Goal: Task Accomplishment & Management: Manage account settings

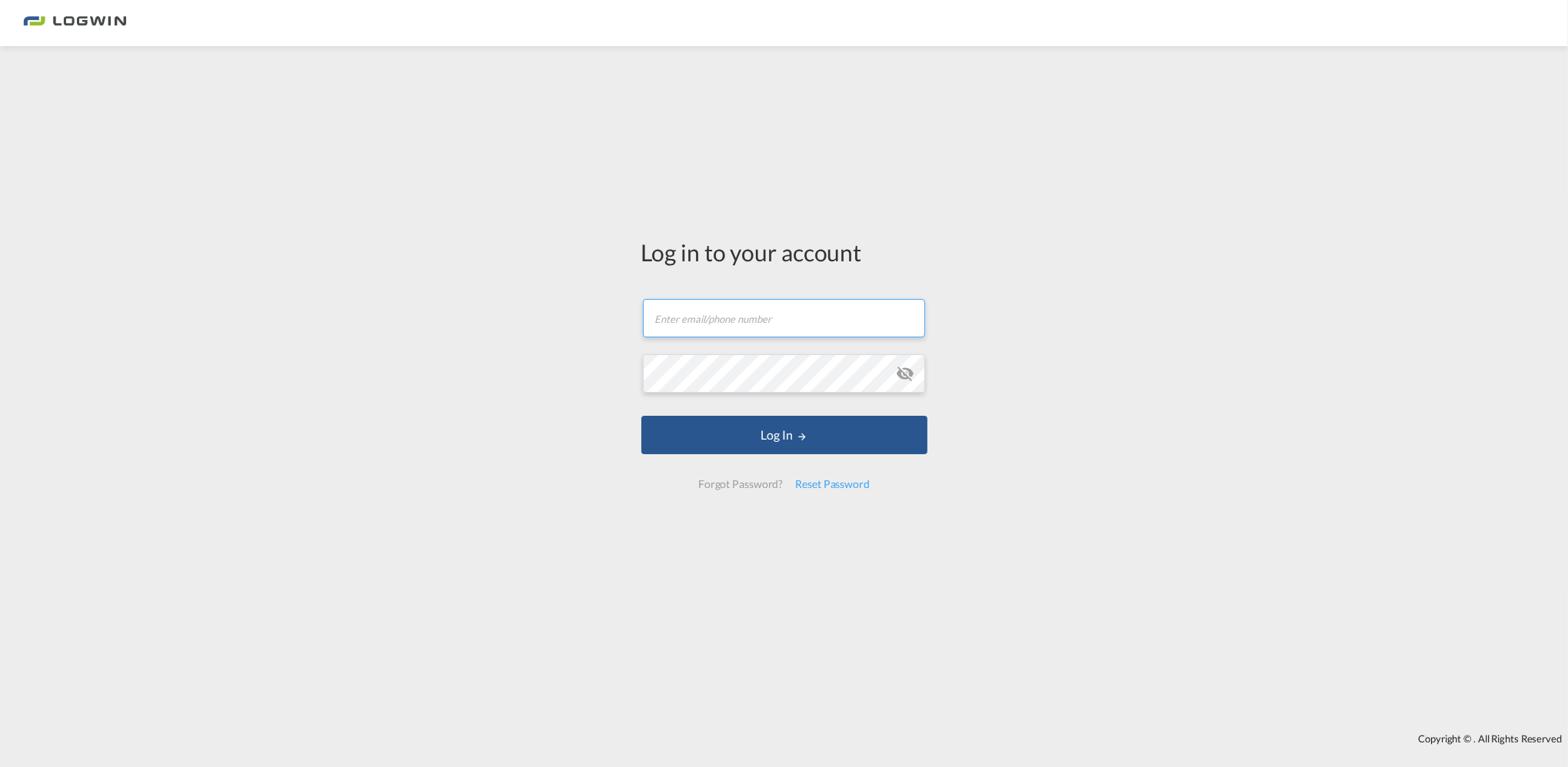
click at [679, 328] on input "text" at bounding box center [784, 318] width 282 height 39
type input "[EMAIL_ADDRESS][PERSON_NAME][DOMAIN_NAME]"
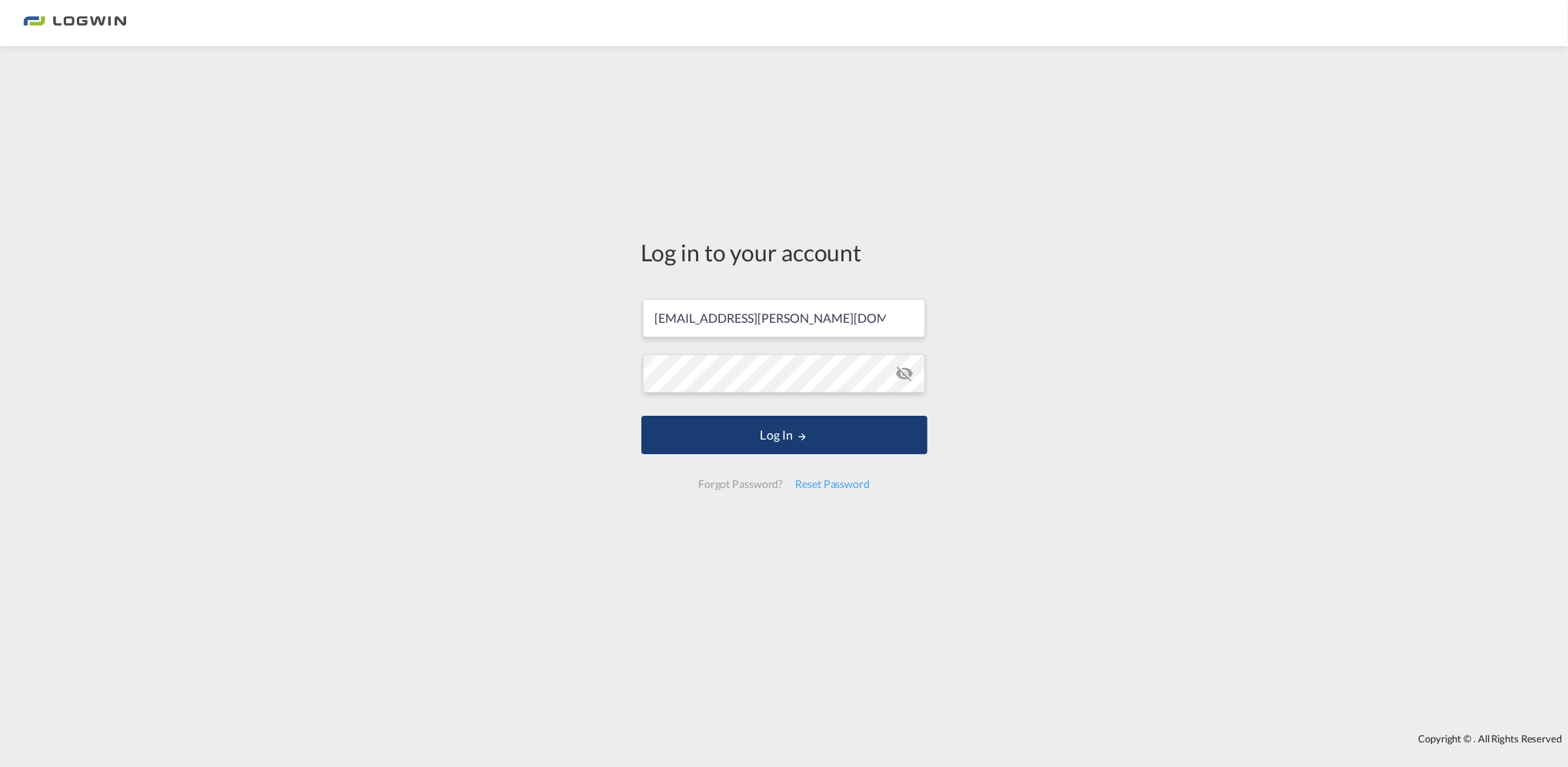
click at [779, 448] on button "Log In" at bounding box center [784, 435] width 286 height 39
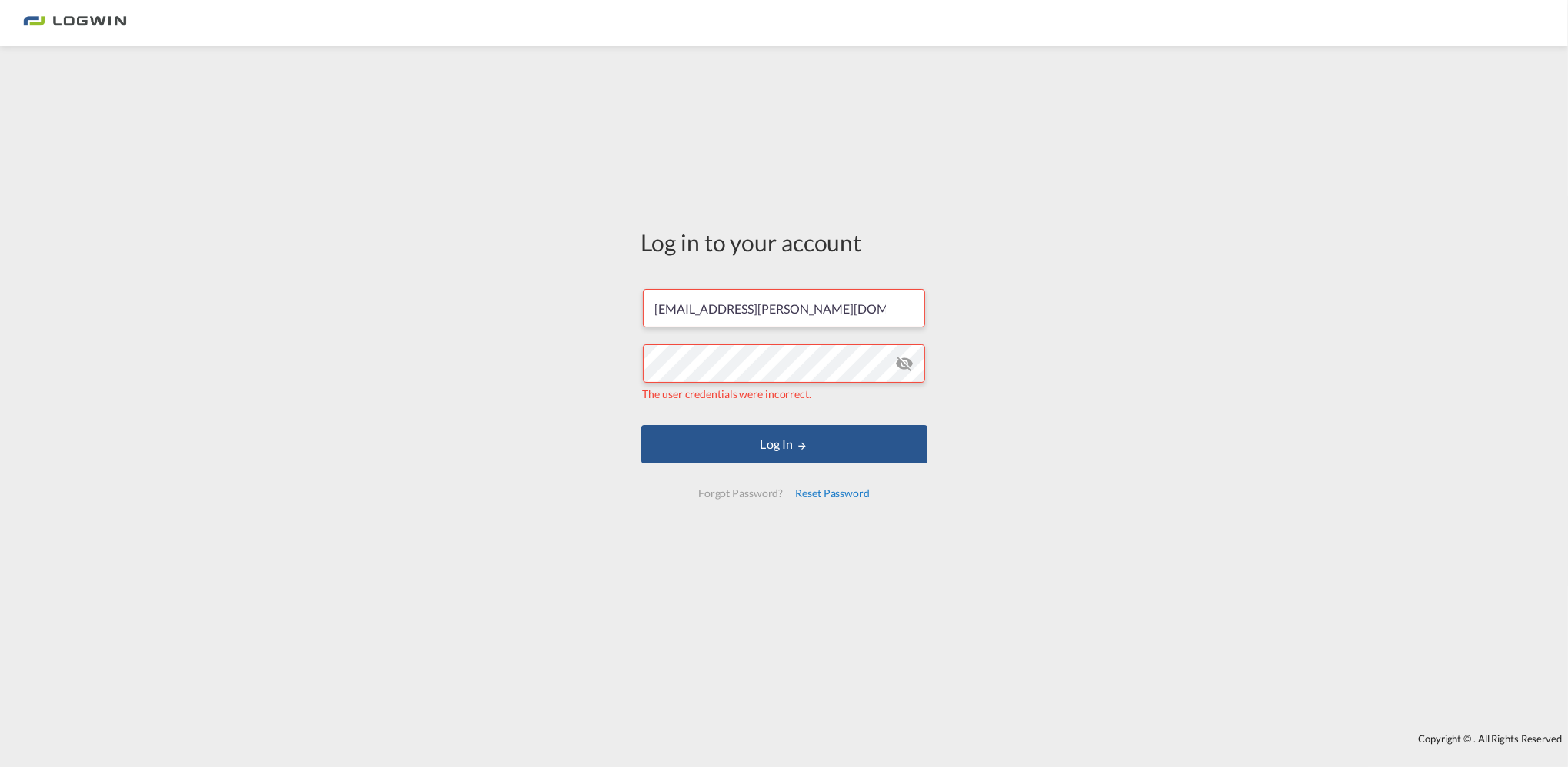
click at [809, 496] on div "Reset Password" at bounding box center [833, 493] width 87 height 28
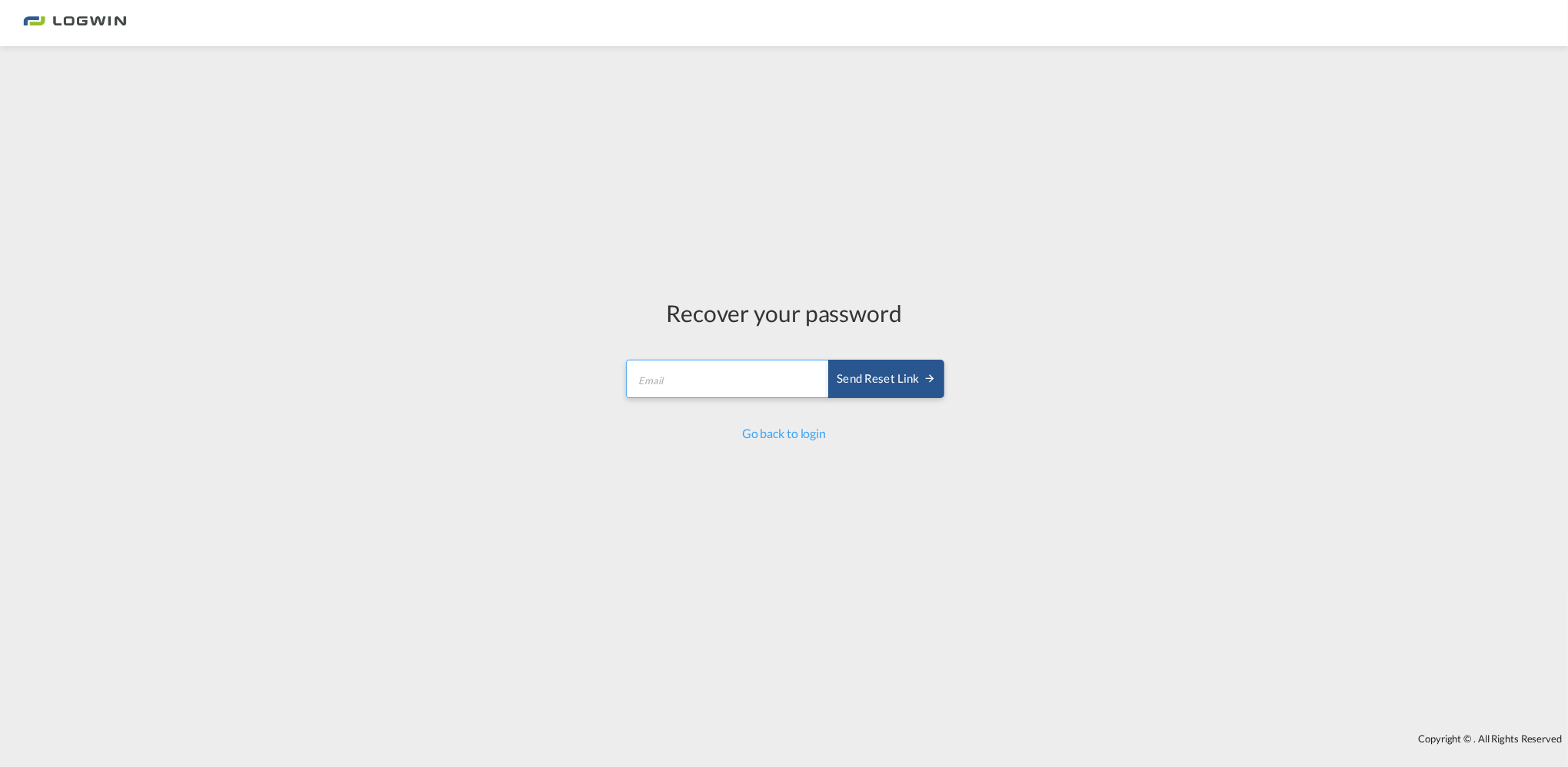
click at [740, 386] on input "email" at bounding box center [728, 379] width 204 height 39
type input "[EMAIL_ADDRESS][PERSON_NAME][DOMAIN_NAME]"
click at [894, 383] on div "Send reset link" at bounding box center [886, 379] width 98 height 17
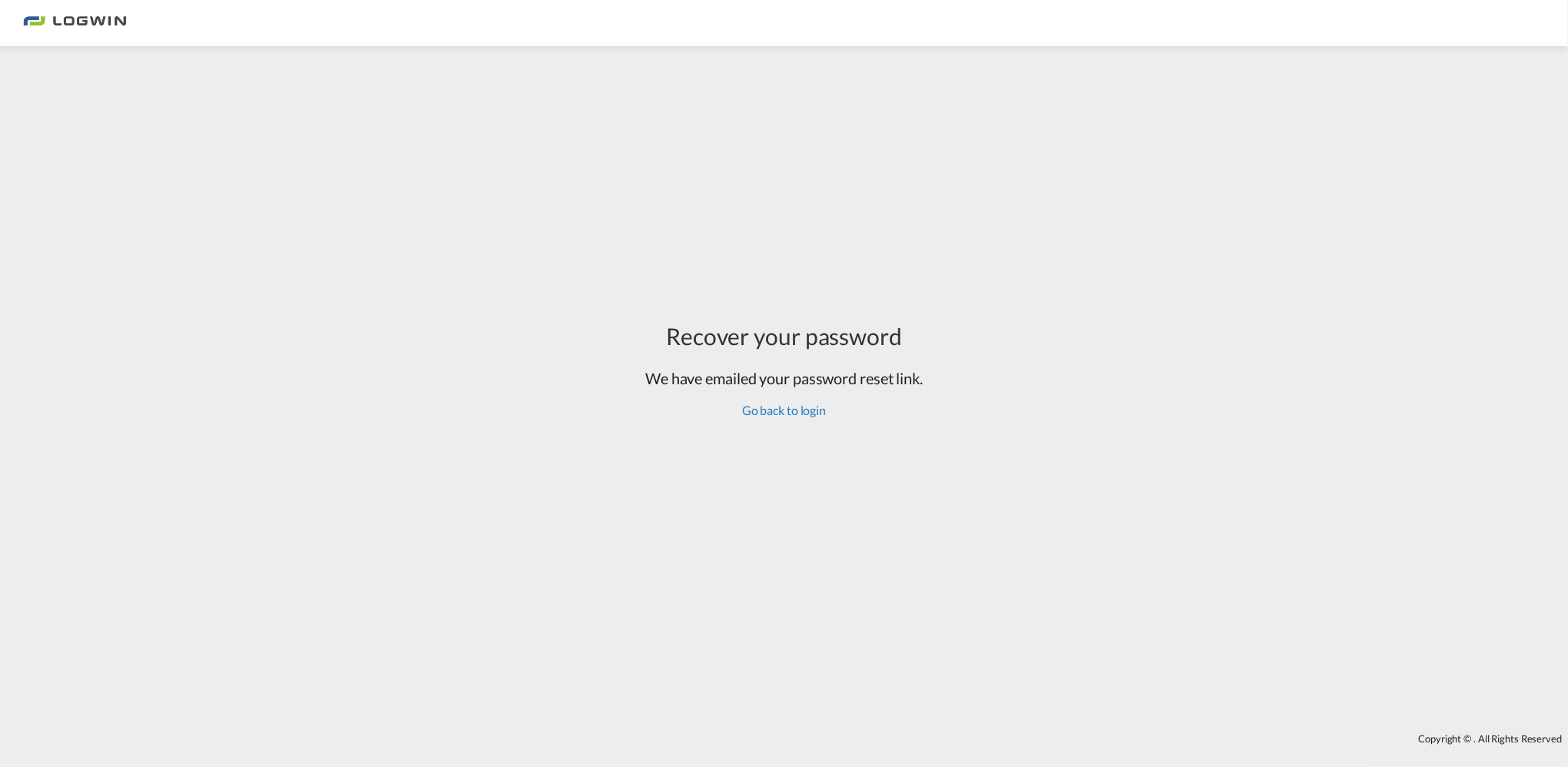
click at [817, 410] on link "Go back to login" at bounding box center [784, 410] width 84 height 14
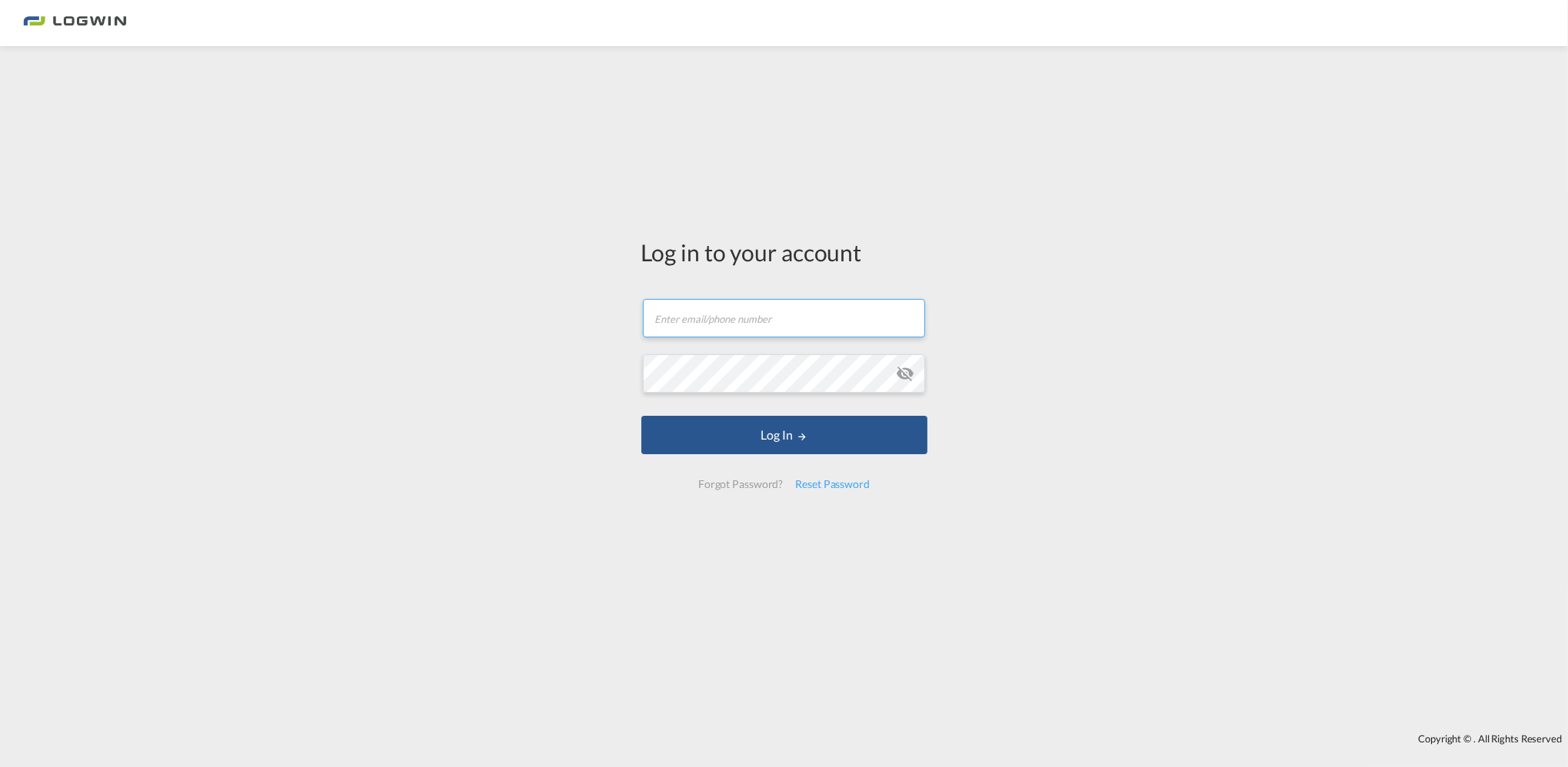
click at [769, 324] on input "text" at bounding box center [784, 318] width 282 height 39
type input "[EMAIL_ADDRESS][PERSON_NAME][DOMAIN_NAME]"
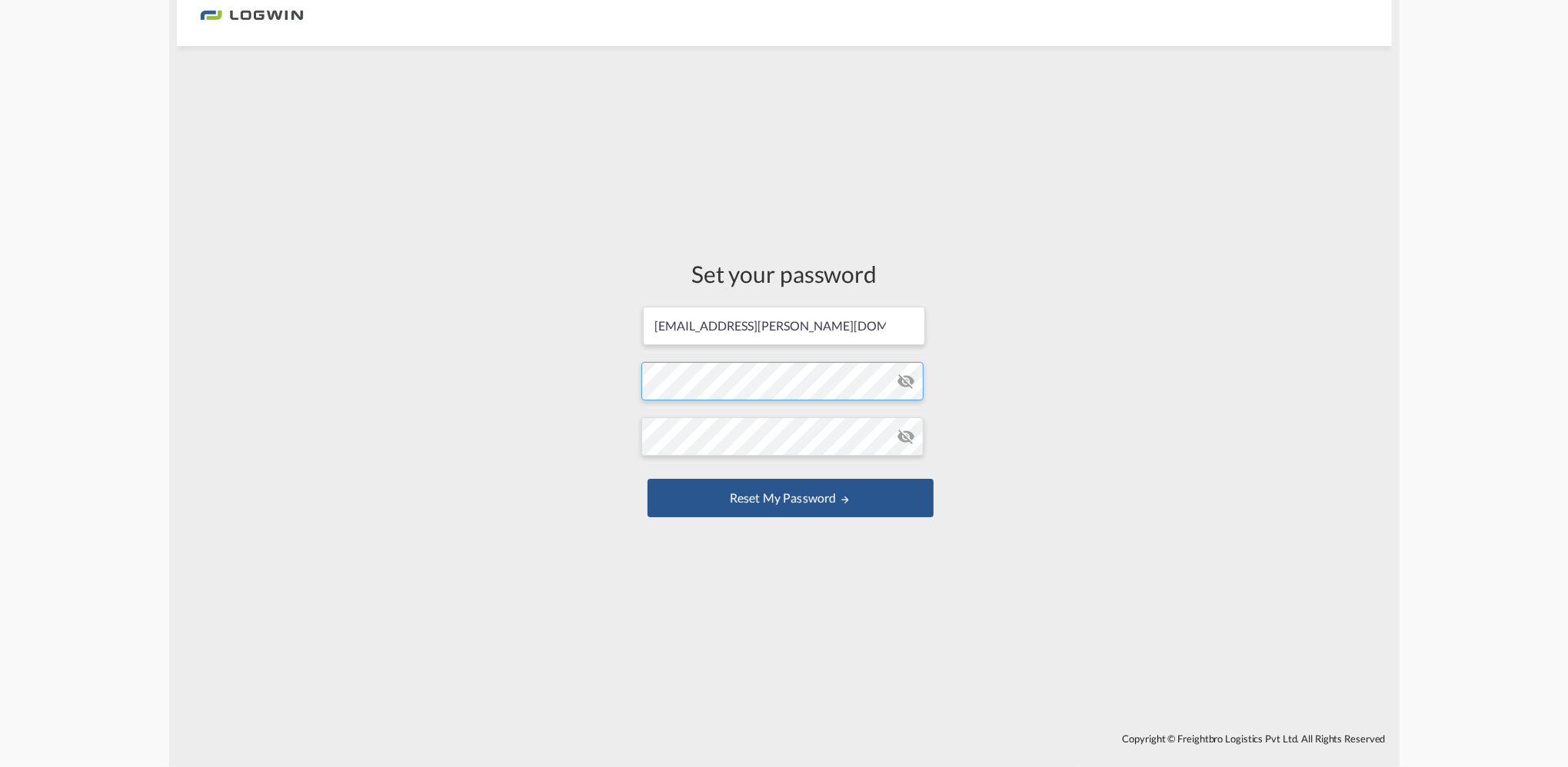
click at [736, 379] on form "[EMAIL_ADDRESS][PERSON_NAME][DOMAIN_NAME] Password must contain the following: …" at bounding box center [784, 413] width 286 height 217
click at [647, 479] on button "Reset my password" at bounding box center [790, 498] width 286 height 39
click at [812, 491] on button "Reset my password" at bounding box center [790, 498] width 286 height 39
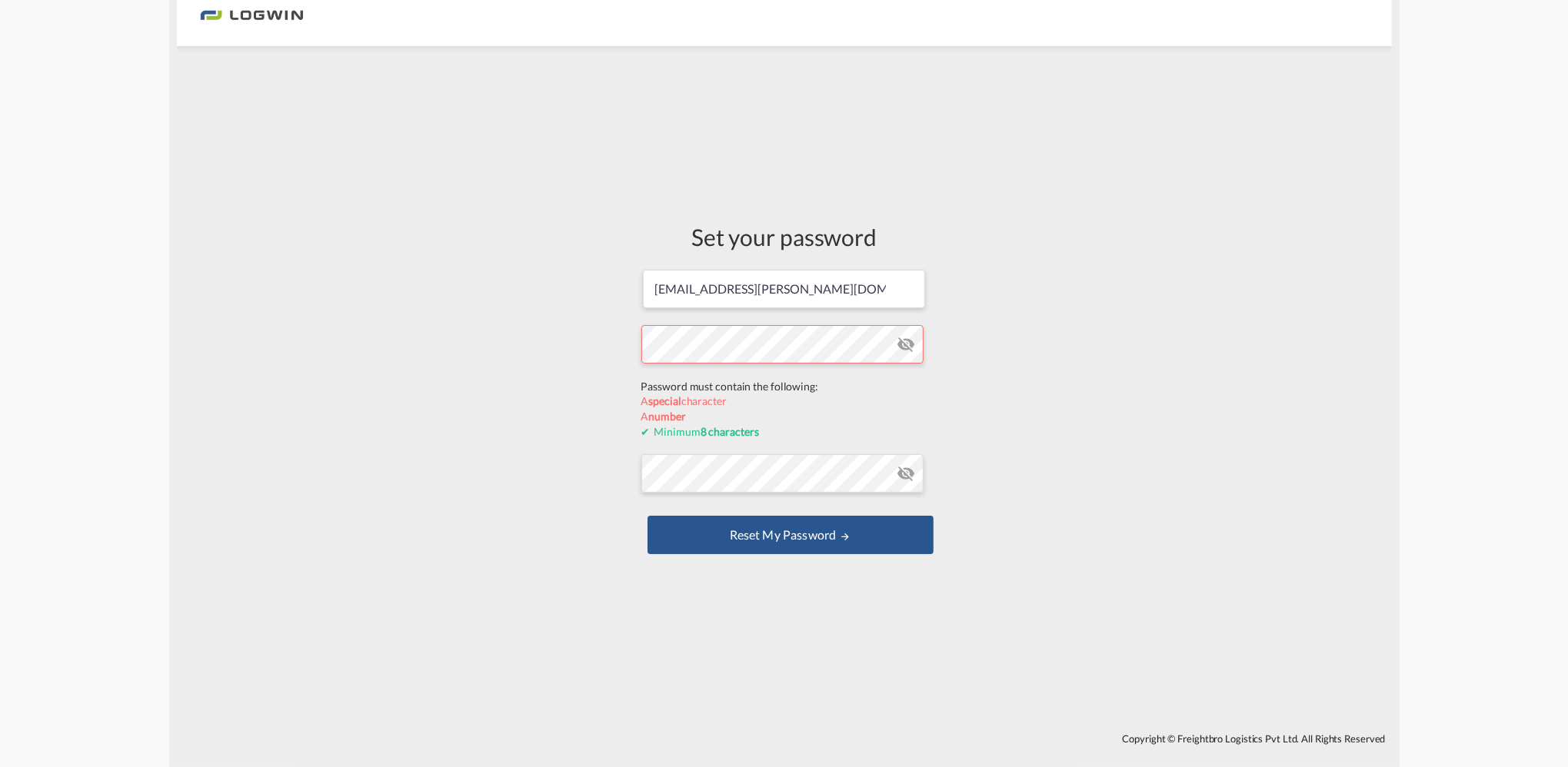
click at [827, 385] on form "tanja.scheidt@logwin-logistics.com Password must contain the following: A speci…" at bounding box center [784, 413] width 286 height 290
click at [606, 343] on div "Set your password tanja.scheidt@logwin-logistics.com Password must contain the …" at bounding box center [784, 390] width 1215 height 671
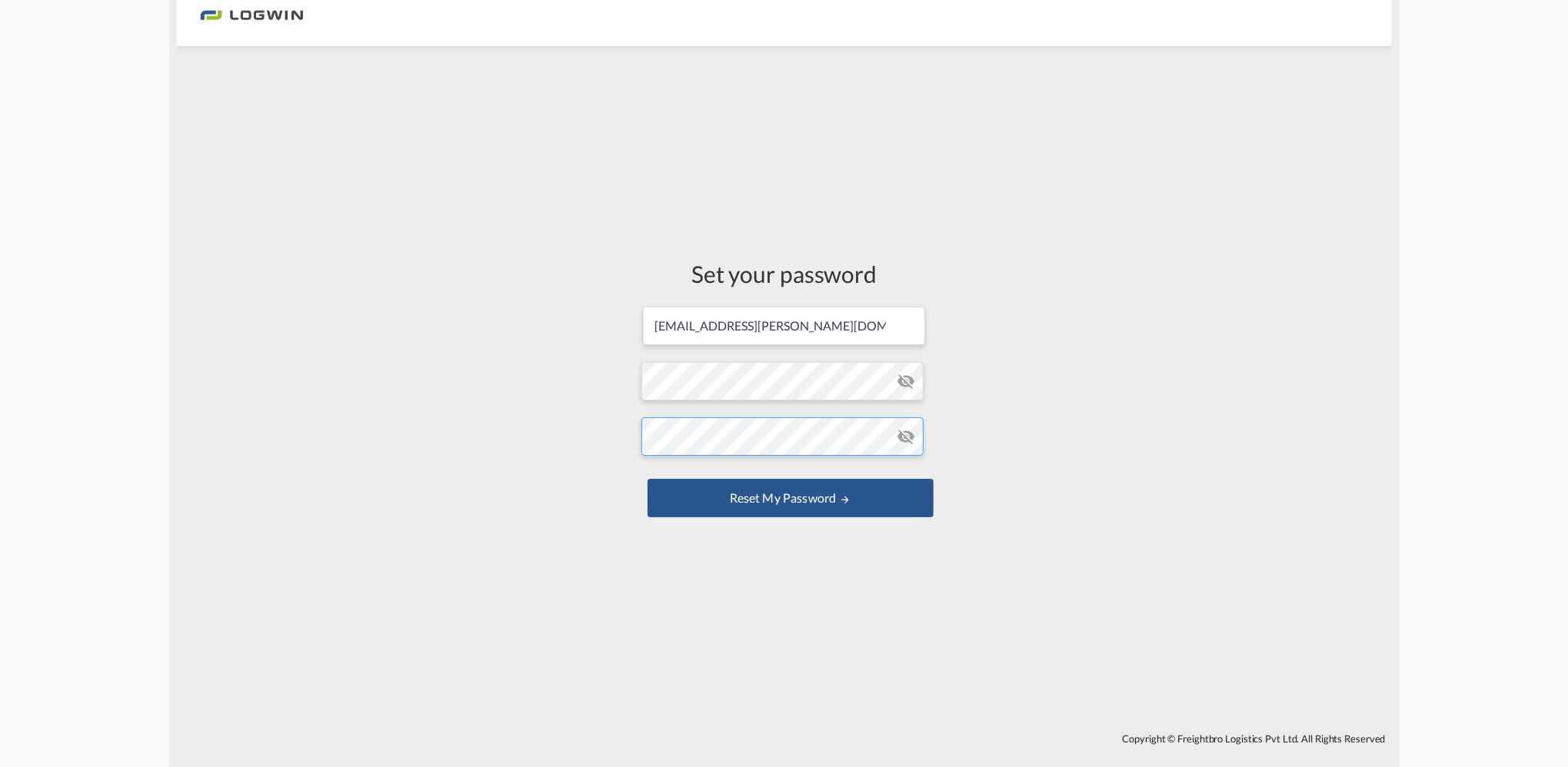
click at [585, 459] on div "Set your password tanja.scheidt@logwin-logistics.com Password must contain the …" at bounding box center [784, 390] width 1215 height 671
click at [732, 493] on button "Reset my password" at bounding box center [790, 498] width 286 height 39
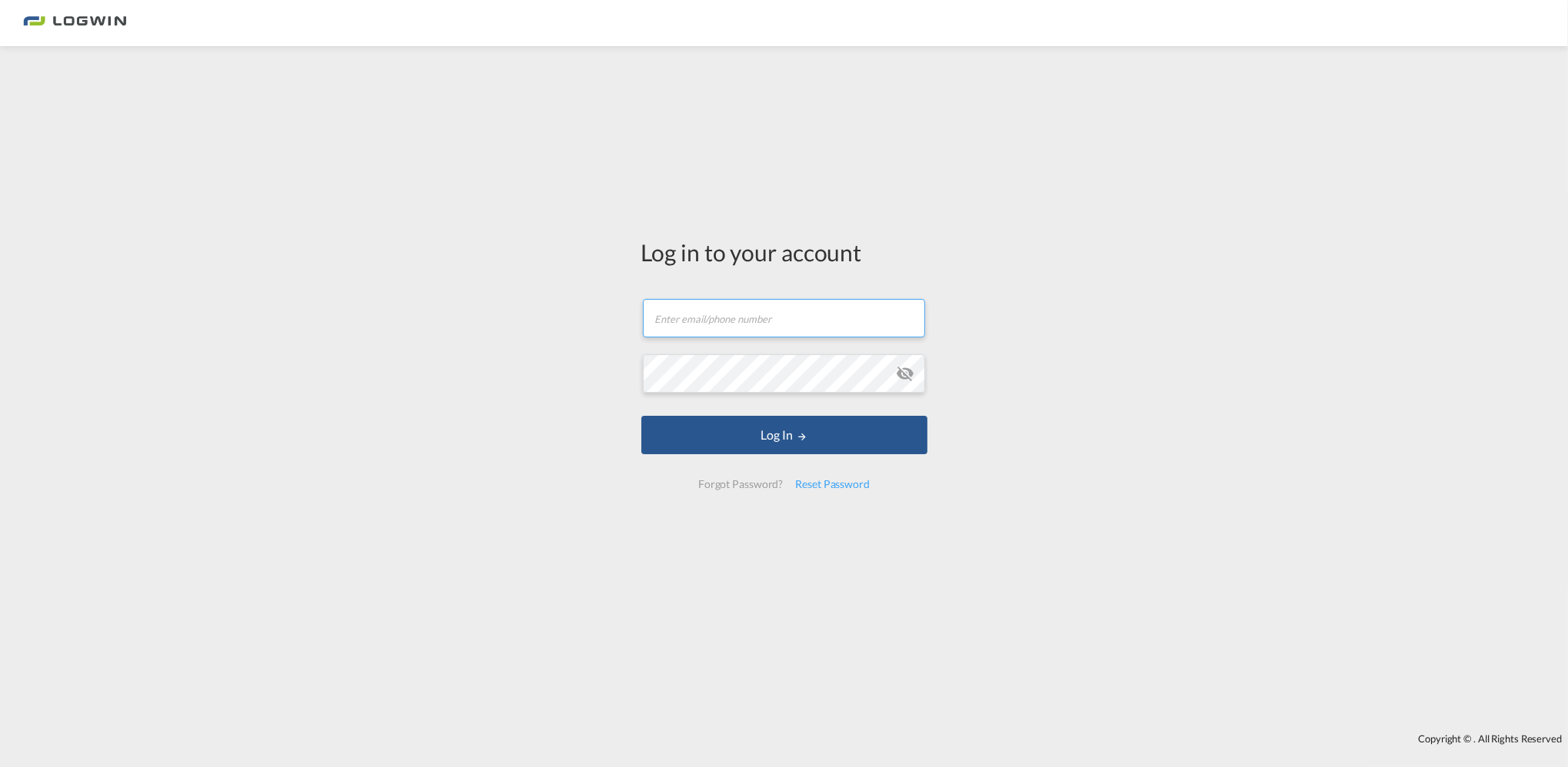
click at [723, 312] on input "text" at bounding box center [784, 318] width 282 height 39
type input "[EMAIL_ADDRESS][PERSON_NAME][DOMAIN_NAME]"
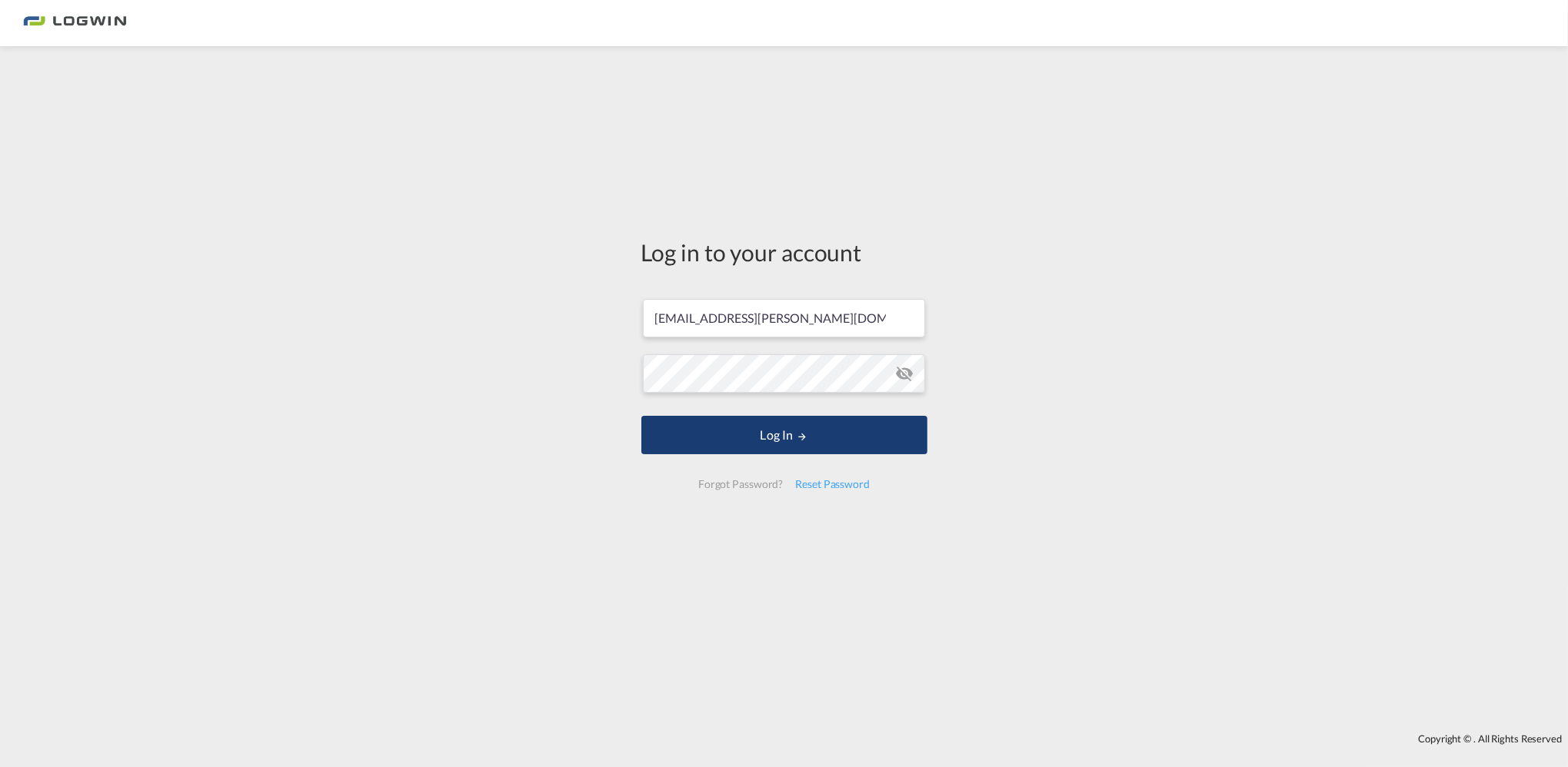
click at [842, 434] on button "Log In" at bounding box center [784, 435] width 286 height 39
